Goal: Communication & Community: Ask a question

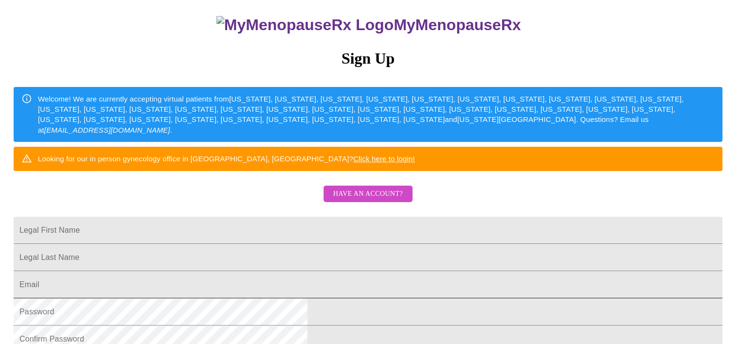
scroll to position [146, 0]
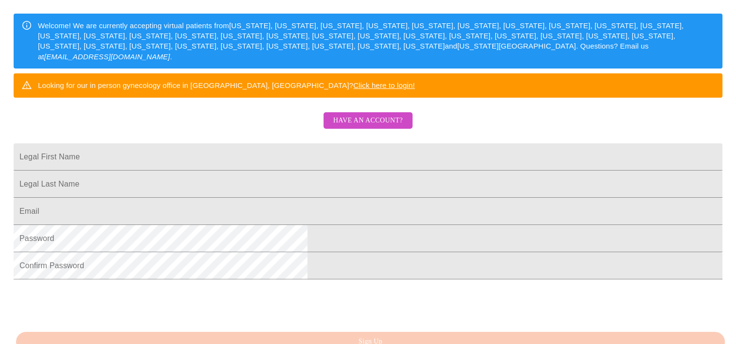
click at [349, 127] on span "Have an account?" at bounding box center [368, 121] width 70 height 12
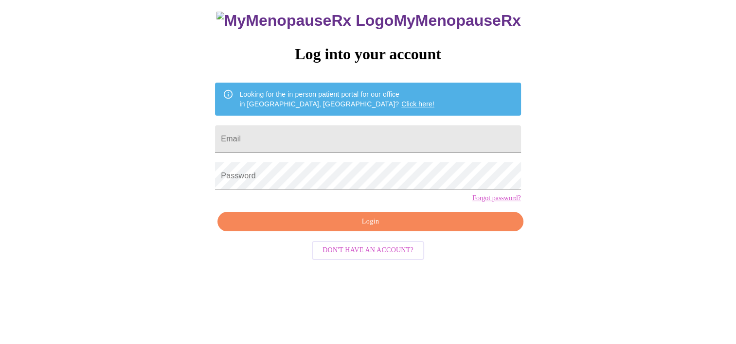
scroll to position [14, 0]
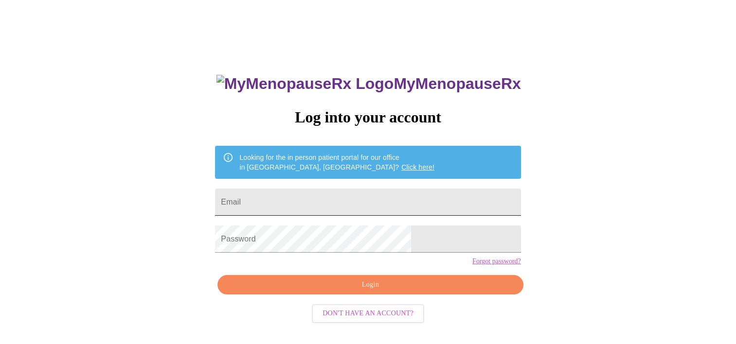
click at [346, 210] on input "Email" at bounding box center [367, 202] width 305 height 27
type input "[EMAIL_ADDRESS][DOMAIN_NAME]"
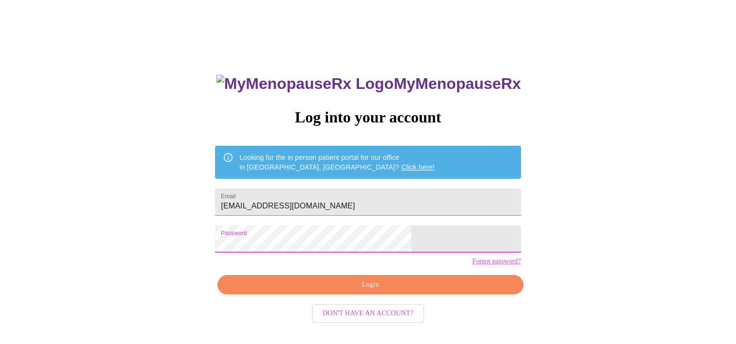
click at [400, 291] on span "Login" at bounding box center [370, 285] width 283 height 12
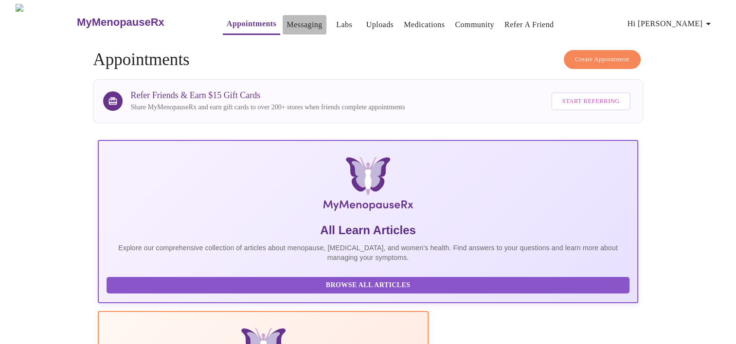
click at [286, 22] on link "Messaging" at bounding box center [304, 25] width 36 height 14
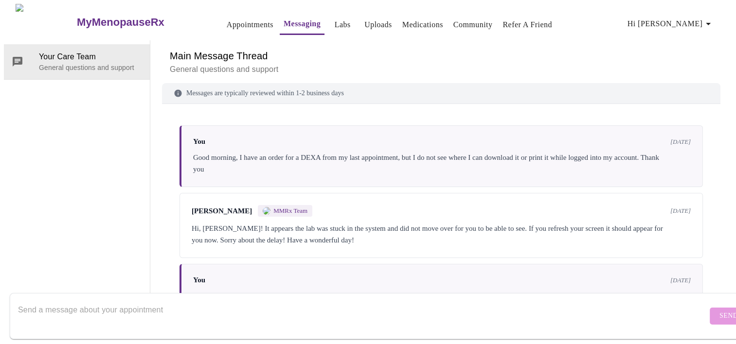
click at [418, 18] on link "Medications" at bounding box center [422, 25] width 41 height 14
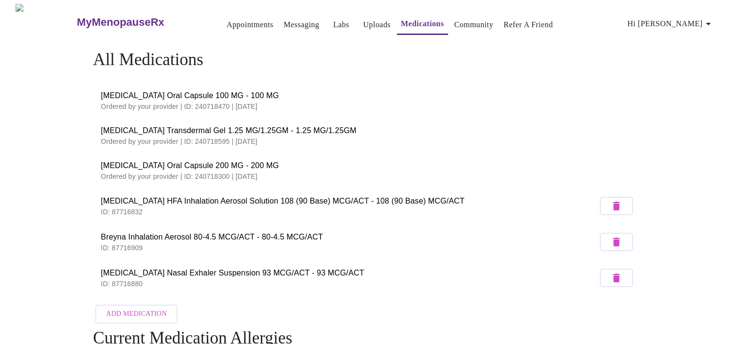
click at [289, 18] on link "Messaging" at bounding box center [302, 25] width 36 height 14
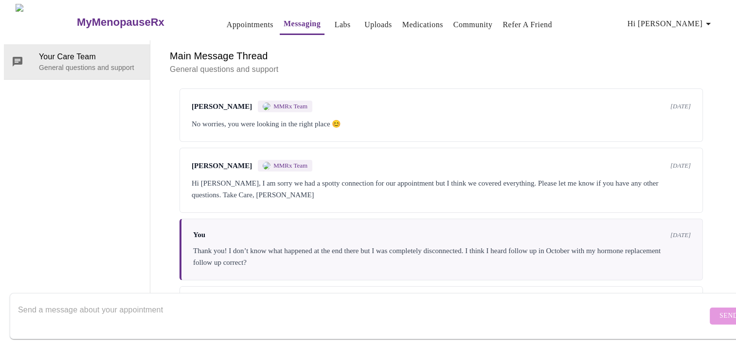
scroll to position [339, 0]
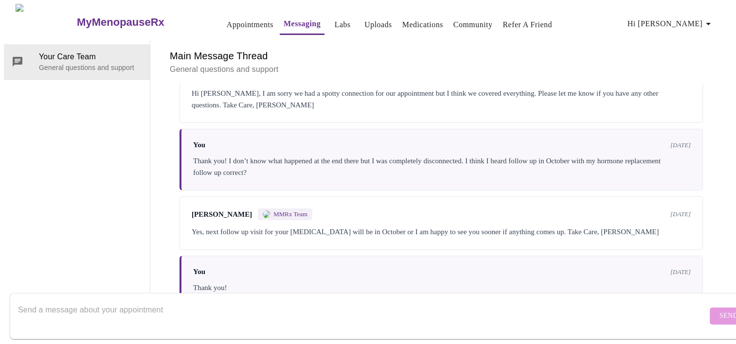
click at [253, 302] on textarea "Send a message about your appointment" at bounding box center [362, 316] width 689 height 31
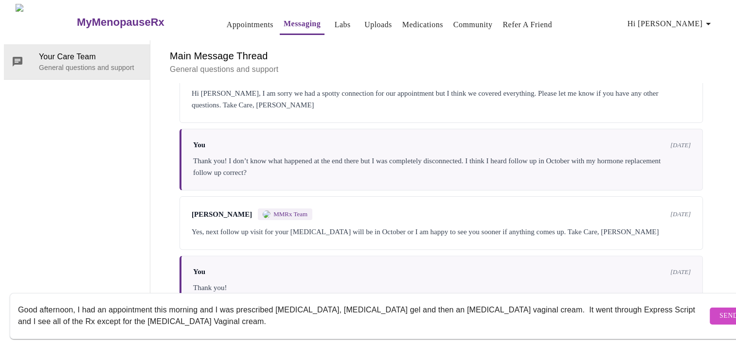
type textarea "Good afternoon, I had an appointment this morning and I was prescribed [MEDICAL…"
